Goal: Task Accomplishment & Management: Use online tool/utility

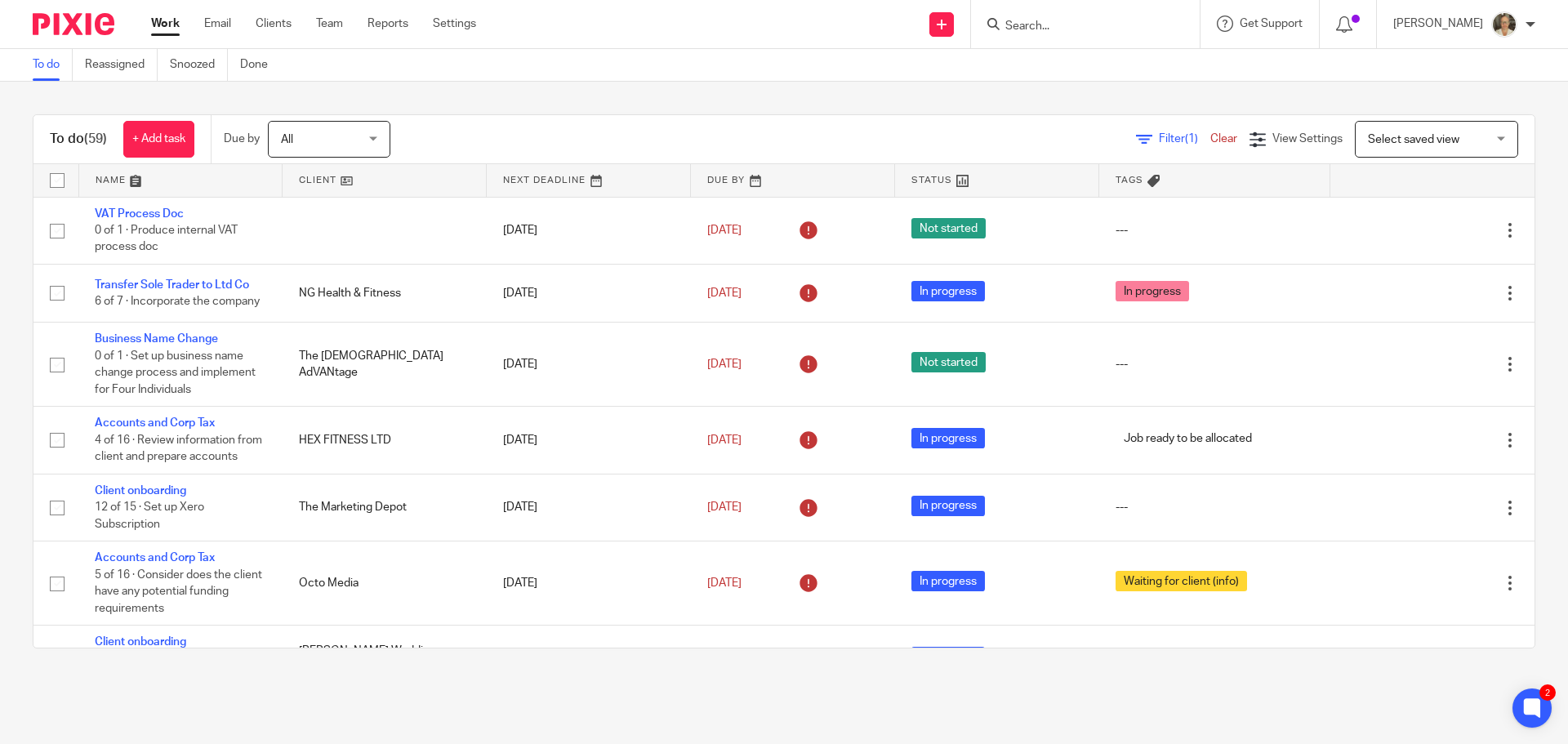
click at [1079, 27] on input "Search" at bounding box center [1077, 27] width 147 height 15
click at [102, 73] on link "Reassigned" at bounding box center [121, 65] width 73 height 32
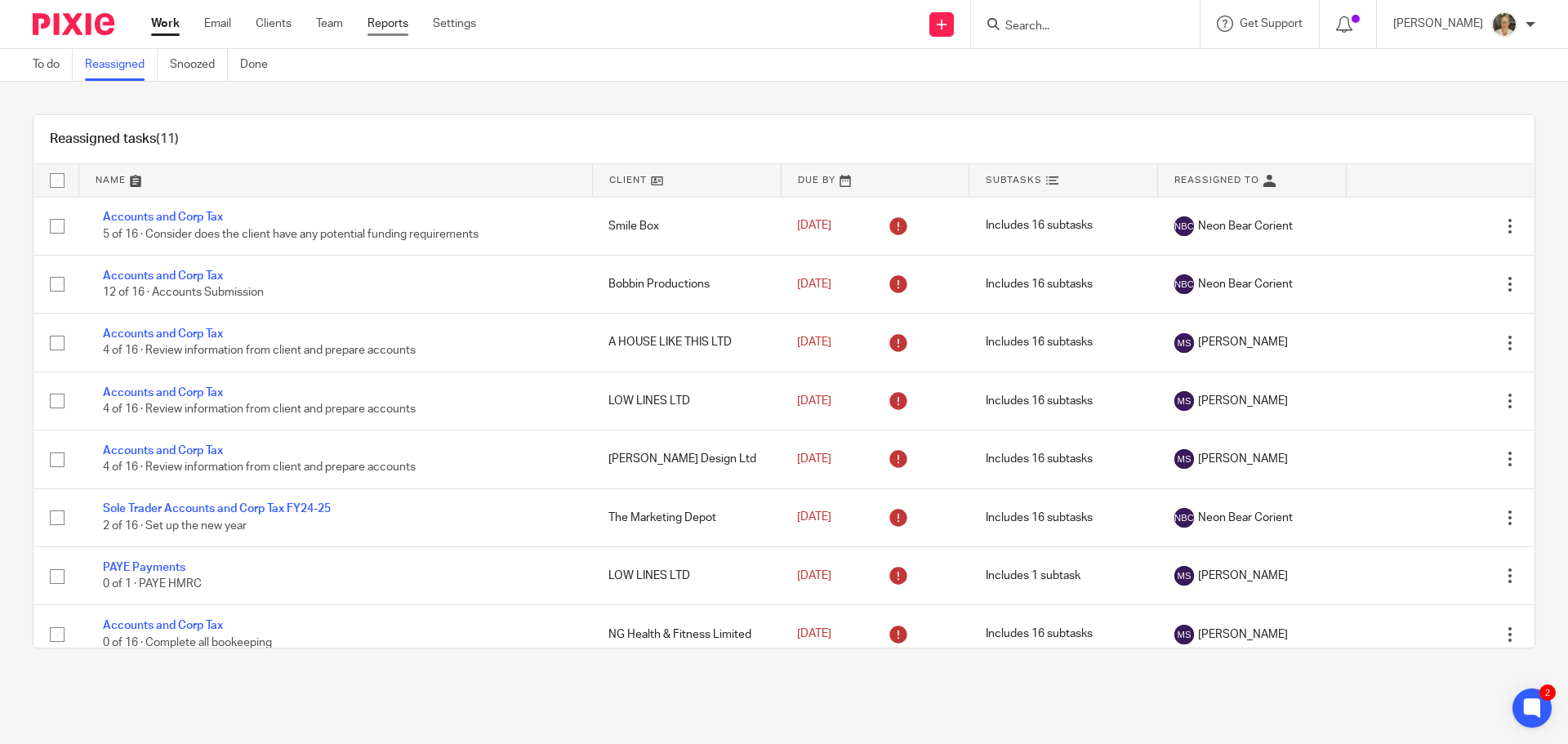
click at [396, 23] on link "Reports" at bounding box center [387, 23] width 40 height 16
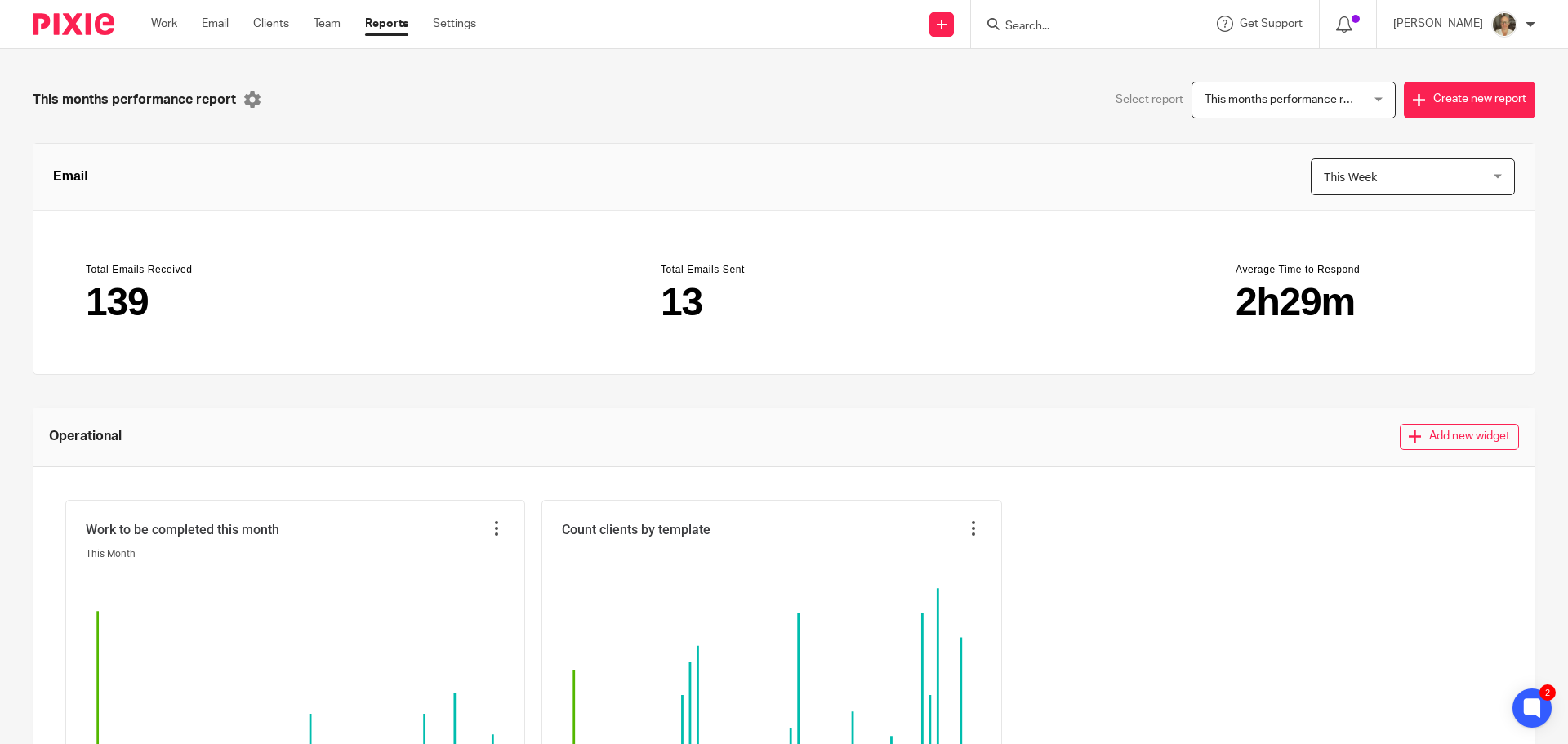
click at [345, 21] on ul "Work Email Clients Team Reports Settings" at bounding box center [325, 23] width 349 height 16
click at [331, 26] on link "Team" at bounding box center [327, 23] width 27 height 16
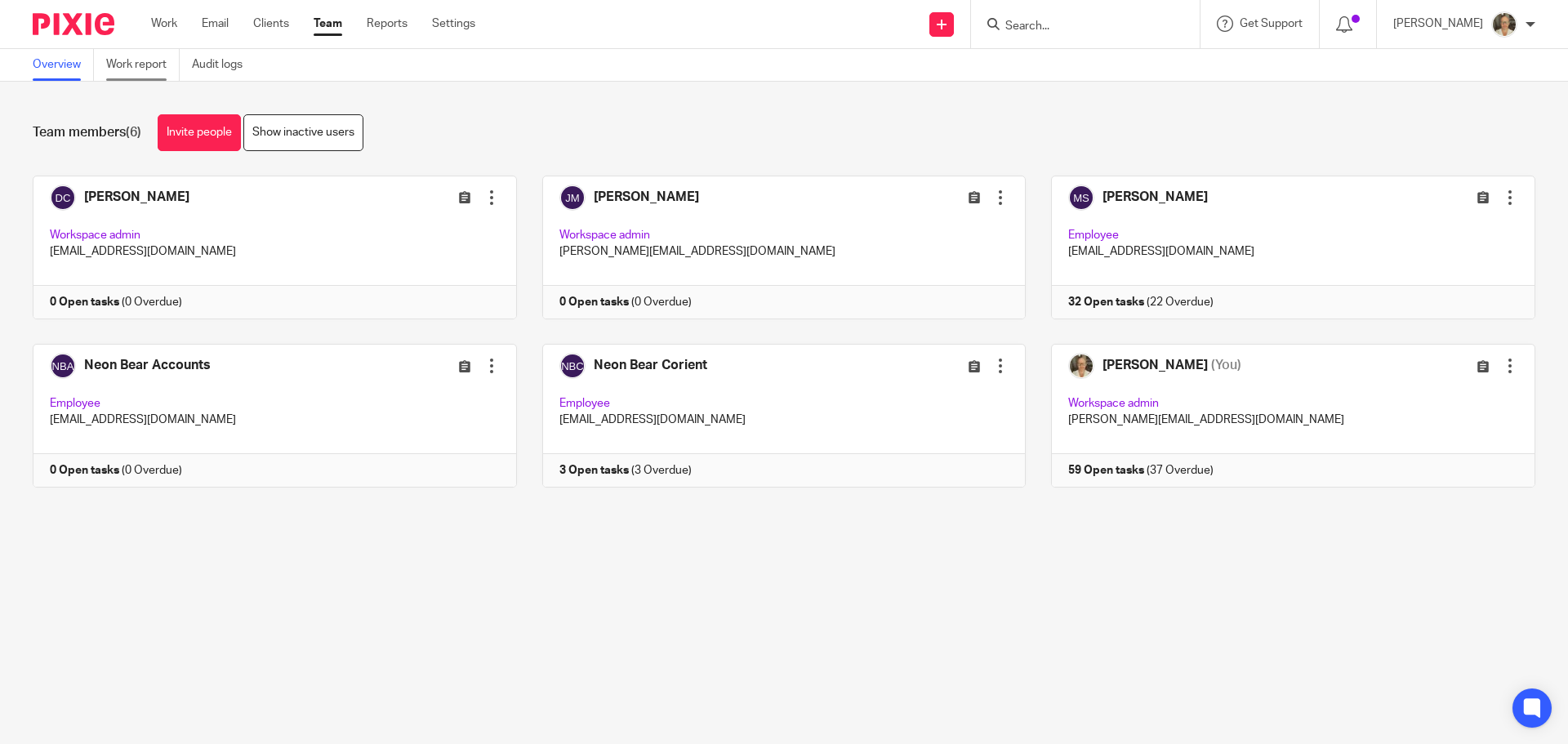
click at [144, 58] on link "Work report" at bounding box center [143, 65] width 73 height 32
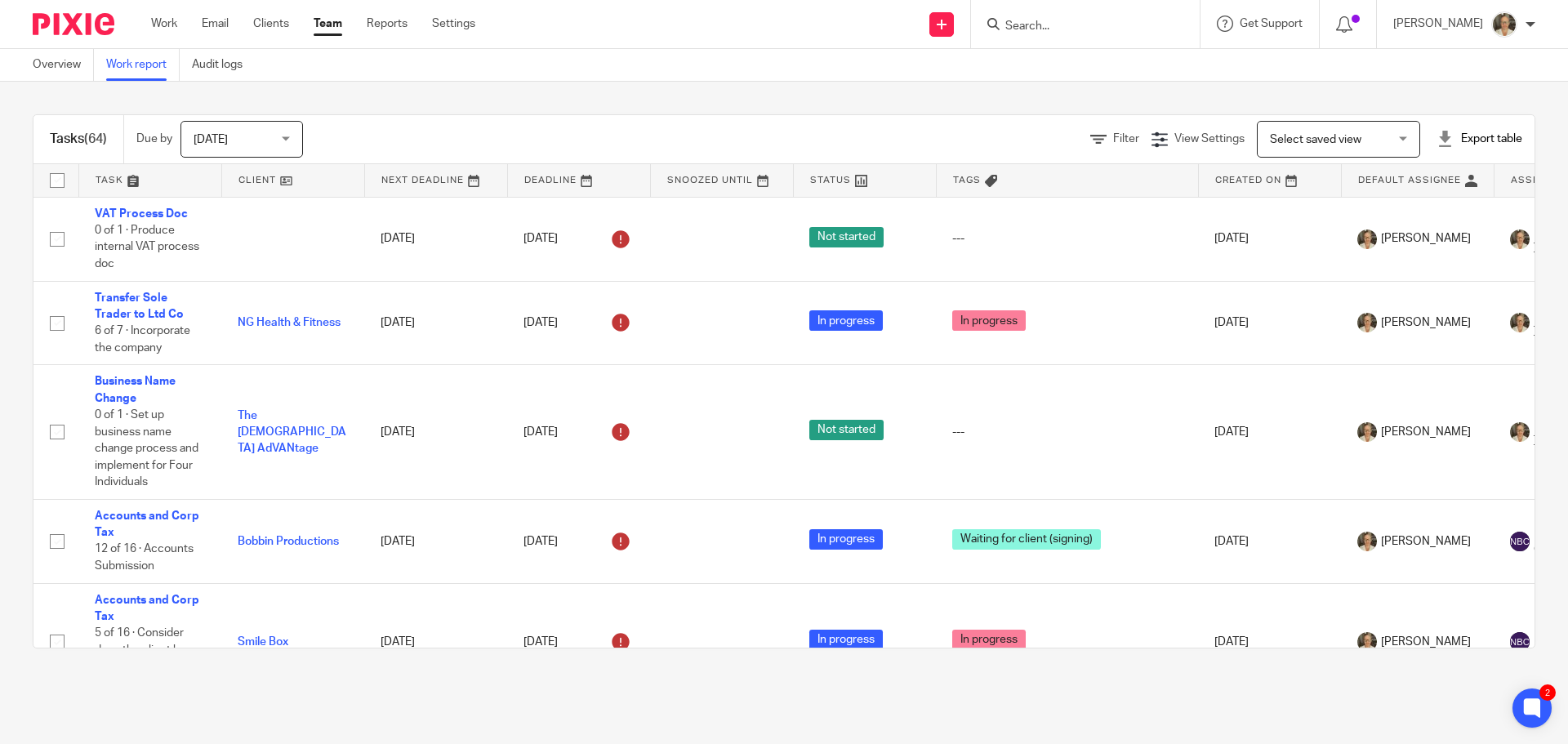
click at [1075, 32] on input "Search" at bounding box center [1077, 27] width 147 height 15
click at [1460, 137] on div "Export table" at bounding box center [1479, 138] width 86 height 16
click at [1431, 201] on link "Excel spreadsheet" at bounding box center [1439, 200] width 95 height 11
